Goal: Task Accomplishment & Management: Use online tool/utility

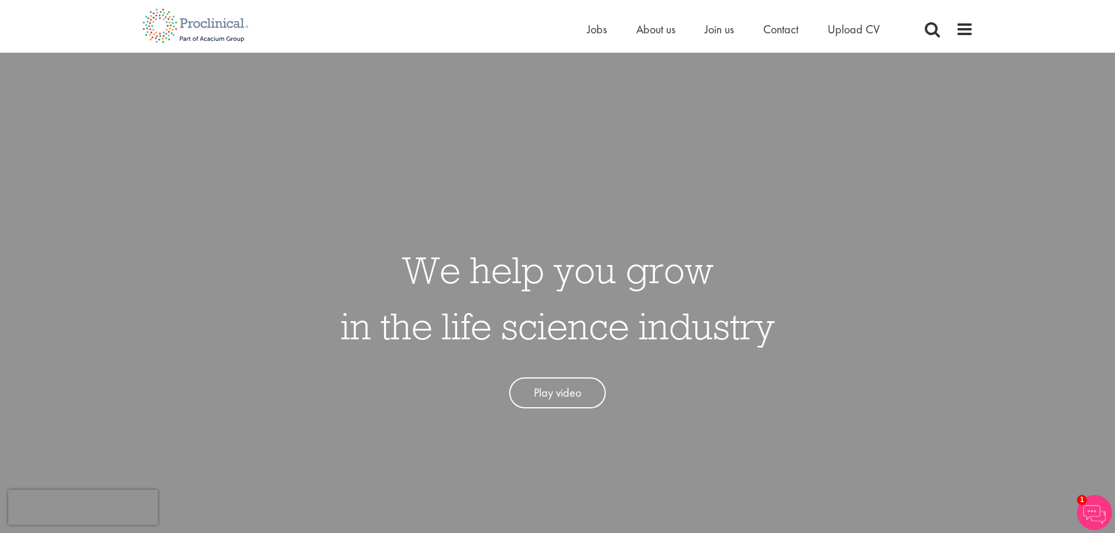
click at [599, 29] on span "Jobs" at bounding box center [597, 29] width 20 height 15
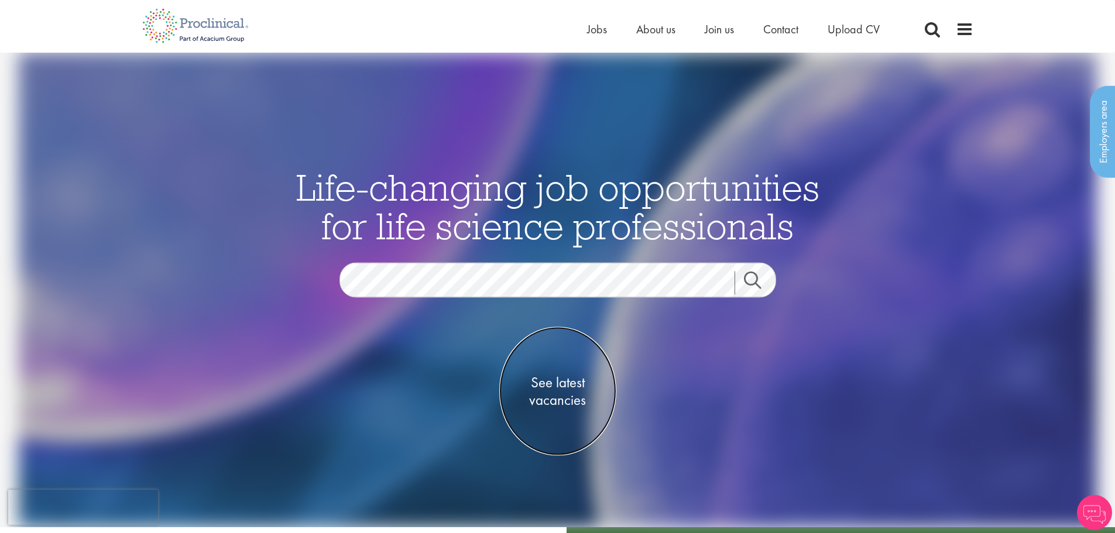
click at [569, 389] on span "See latest vacancies" at bounding box center [557, 391] width 117 height 35
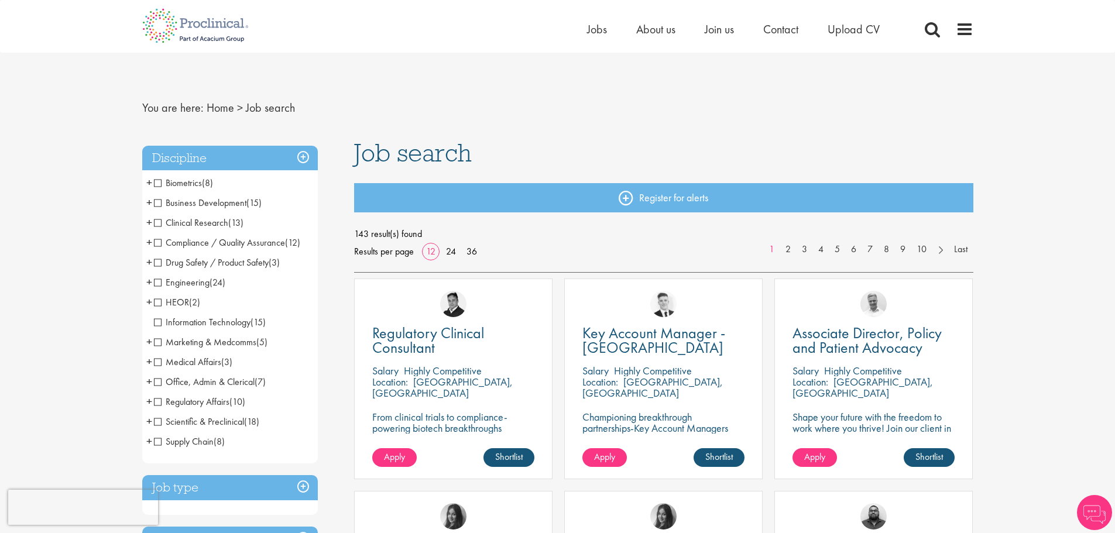
click at [159, 222] on span "Clinical Research" at bounding box center [191, 222] width 74 height 12
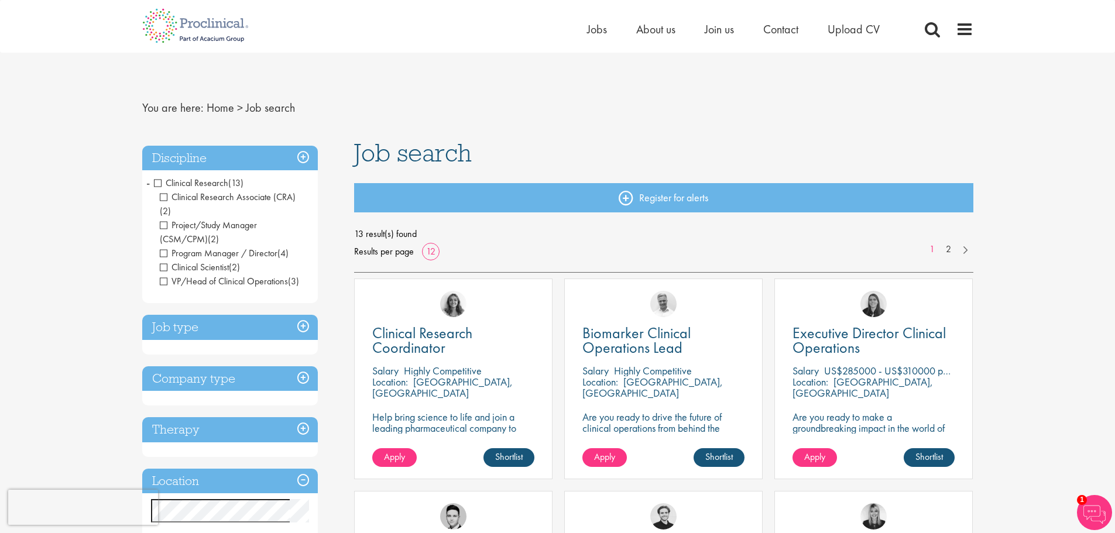
click at [157, 181] on span "Clinical Research" at bounding box center [191, 183] width 74 height 12
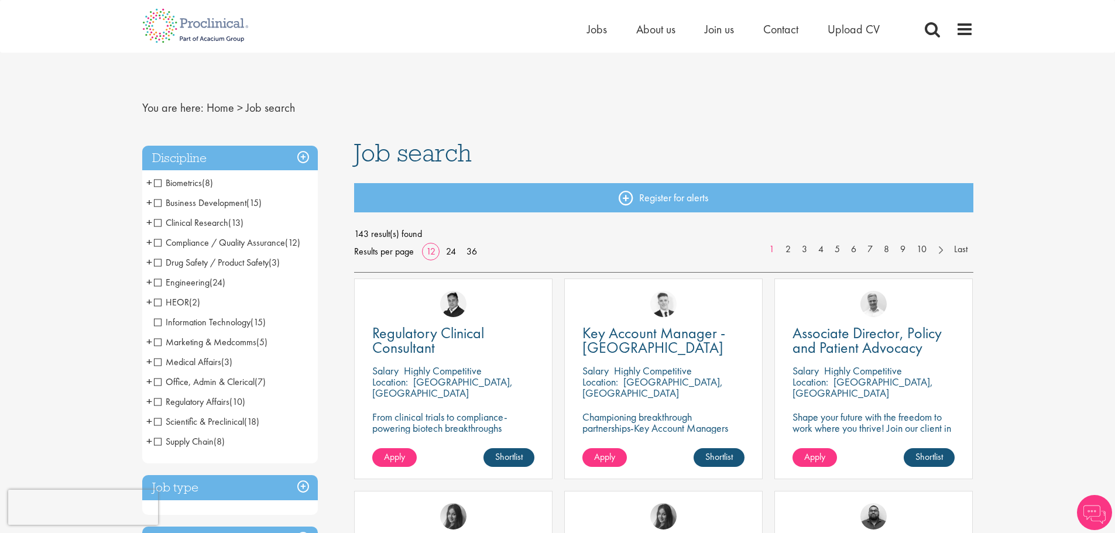
click at [155, 262] on span "Drug Safety / Product Safety" at bounding box center [211, 262] width 115 height 12
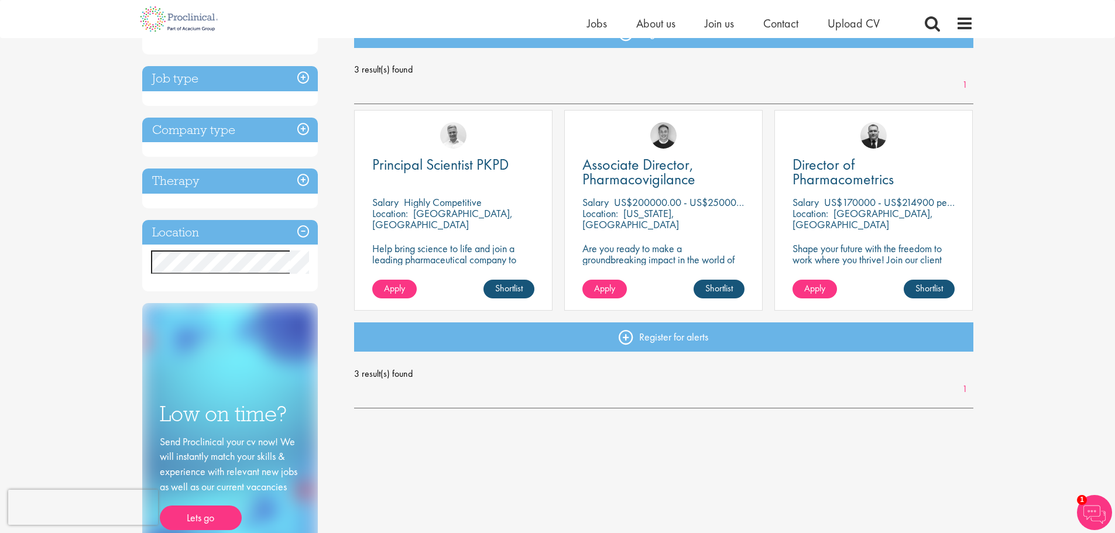
scroll to position [176, 0]
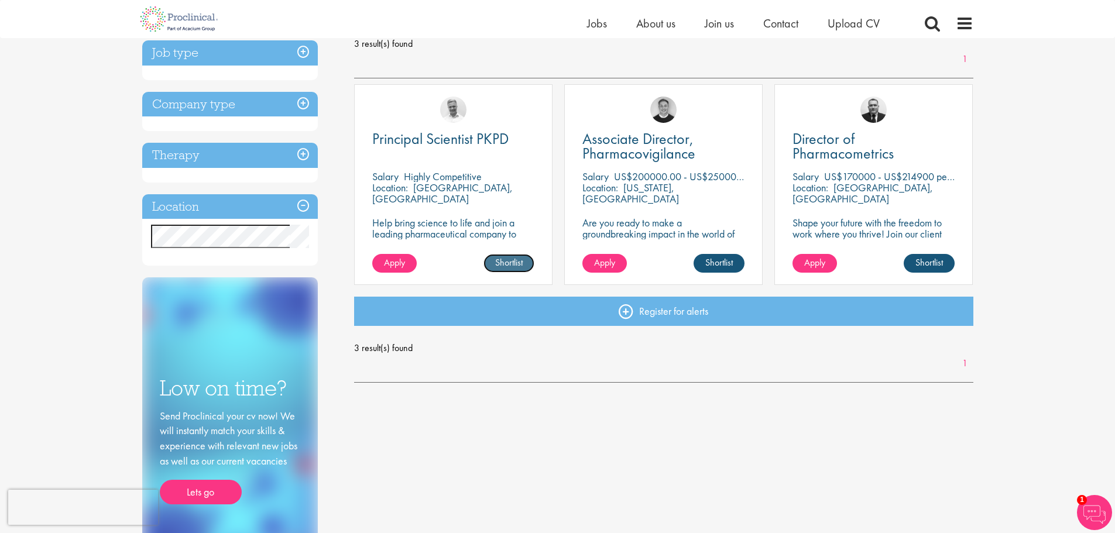
click at [514, 267] on link "Shortlist" at bounding box center [508, 263] width 51 height 19
click at [429, 140] on span "Principal Scientist PKPD" at bounding box center [440, 139] width 136 height 20
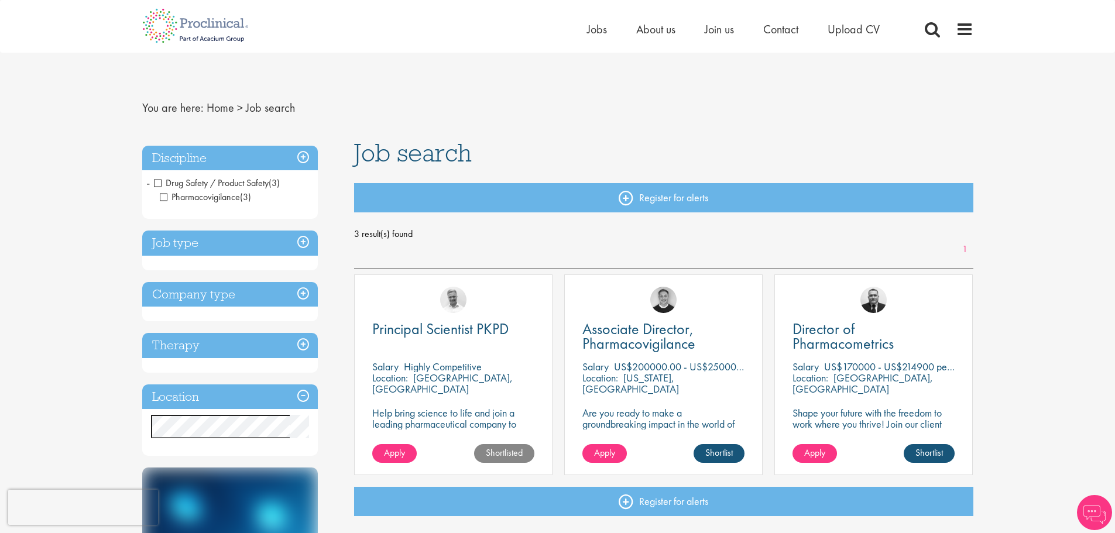
click at [159, 181] on span "Drug Safety / Product Safety" at bounding box center [211, 183] width 115 height 12
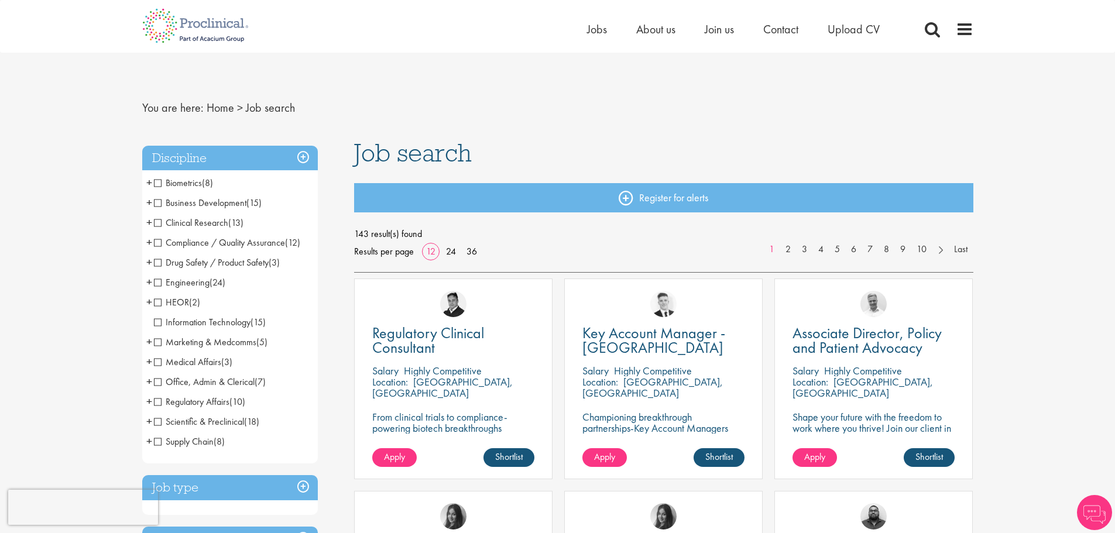
click at [159, 360] on span "Medical Affairs" at bounding box center [187, 362] width 67 height 12
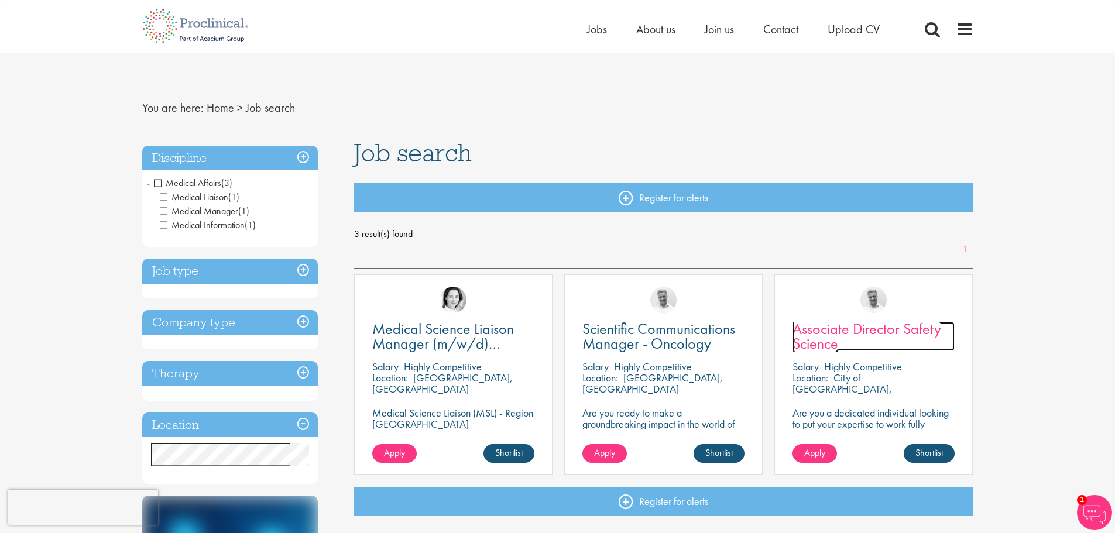
click at [835, 329] on span "Associate Director Safety Science" at bounding box center [866, 336] width 149 height 35
click at [161, 183] on span "Medical Affairs" at bounding box center [187, 183] width 67 height 12
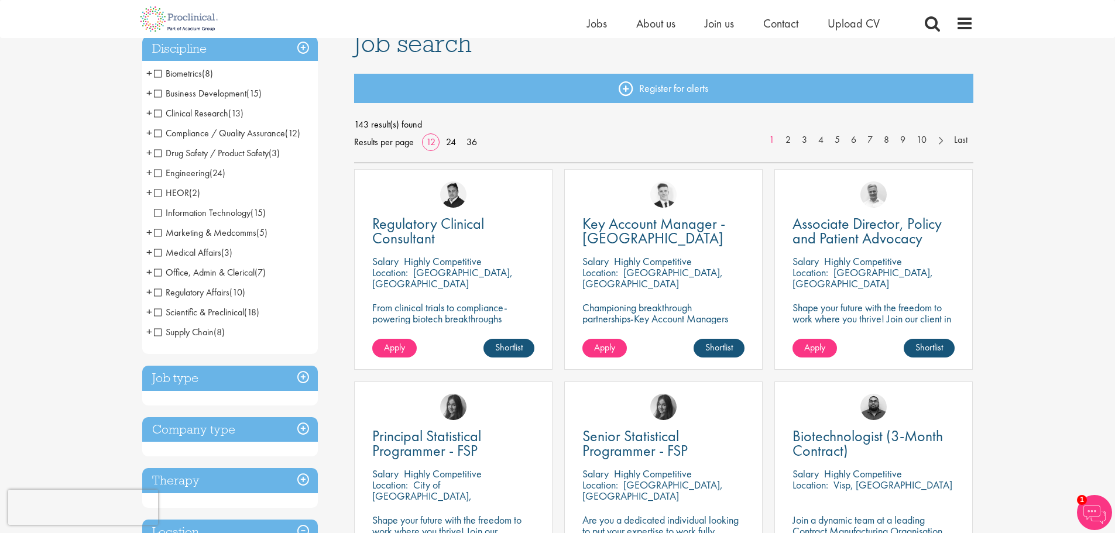
scroll to position [117, 0]
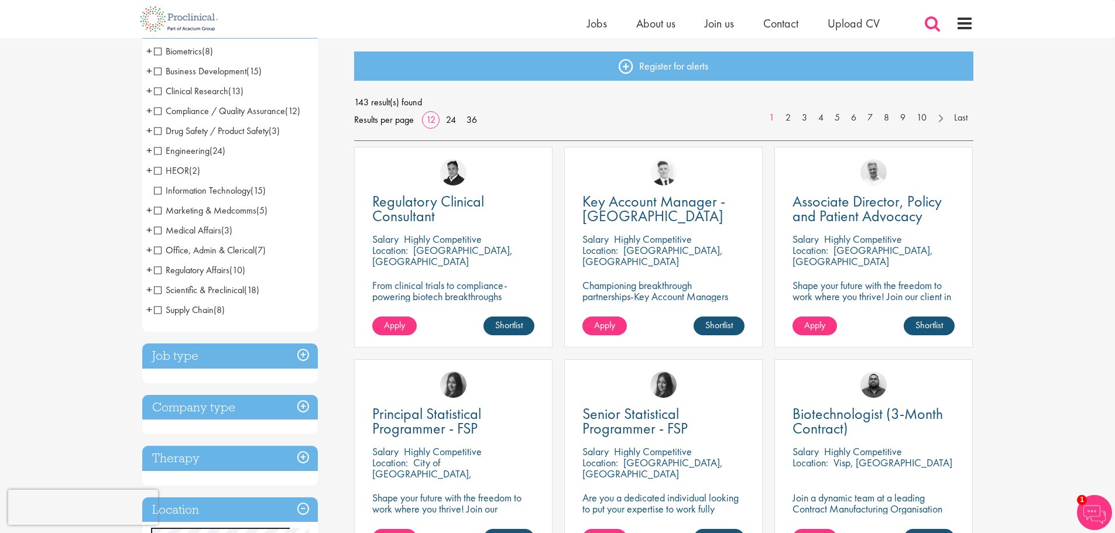
click at [925, 22] on span at bounding box center [932, 24] width 18 height 18
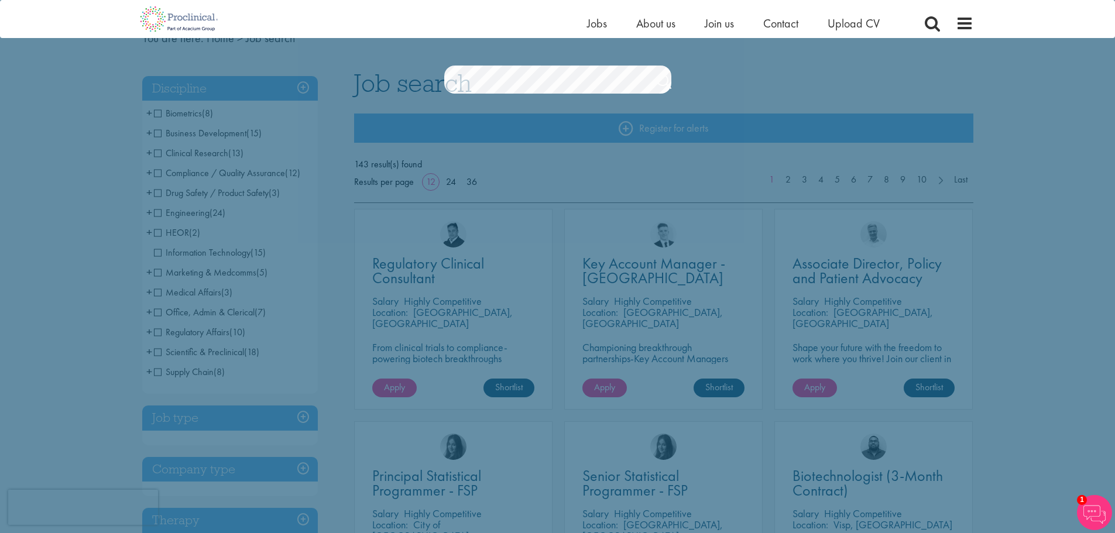
scroll to position [0, 0]
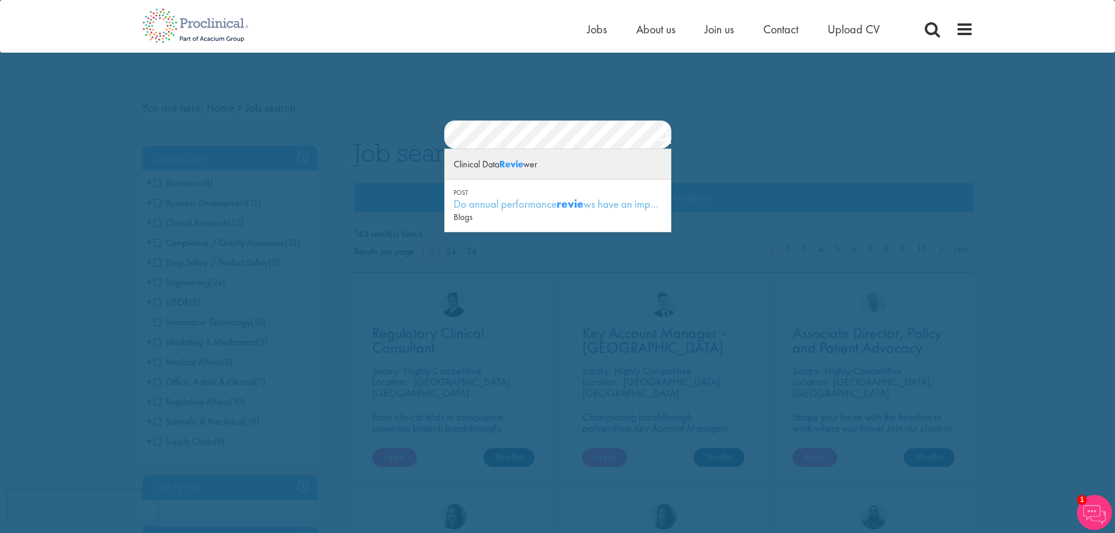
click at [468, 166] on div "Clinical Data Revie wer" at bounding box center [558, 164] width 226 height 30
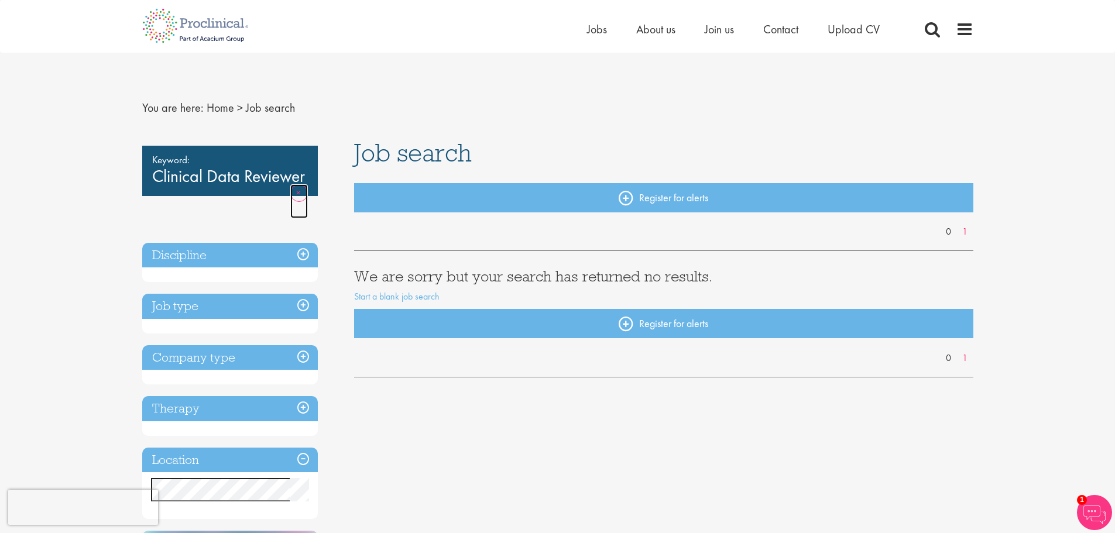
click at [295, 195] on link "Remove" at bounding box center [299, 201] width 18 height 34
